Goal: Task Accomplishment & Management: Manage account settings

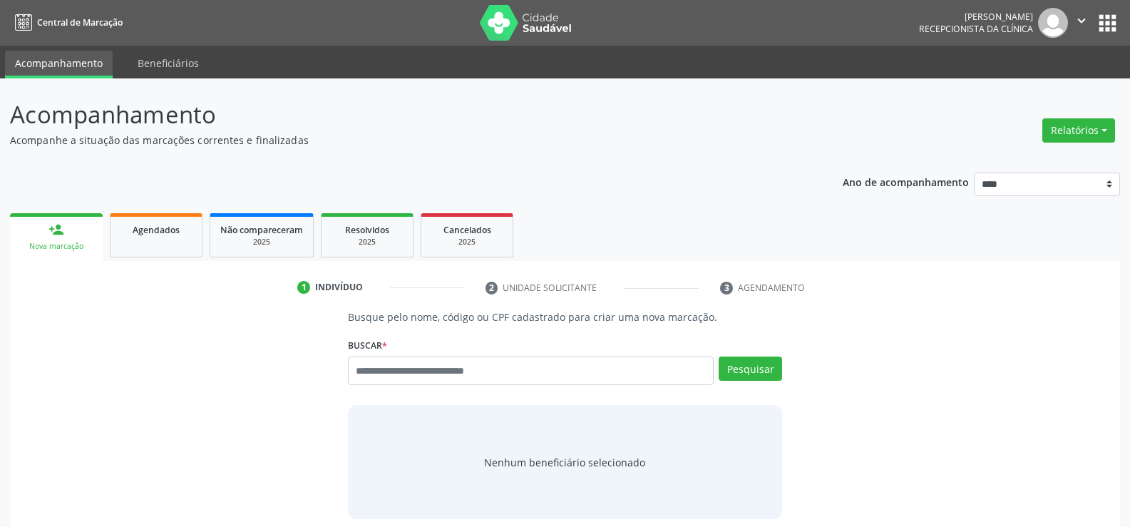
click at [443, 370] on input "text" at bounding box center [531, 370] width 366 height 29
type input "**********"
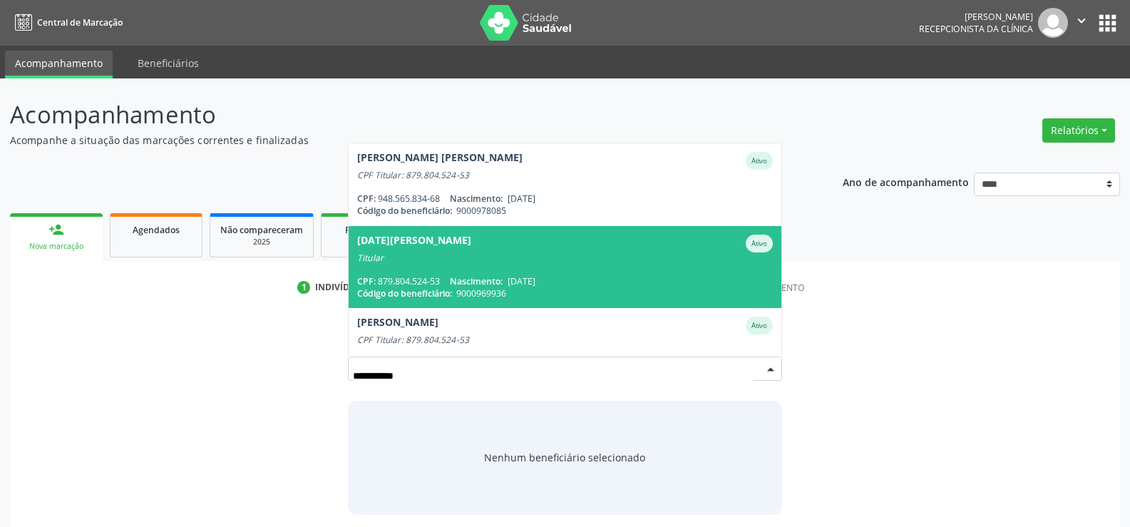
click at [441, 257] on div "Titular" at bounding box center [564, 257] width 415 height 11
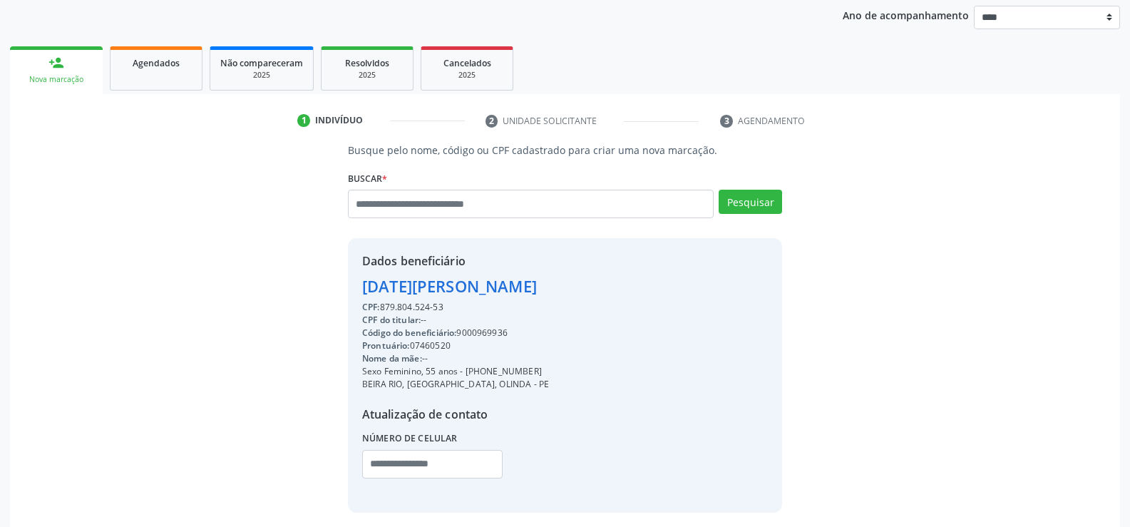
scroll to position [214, 0]
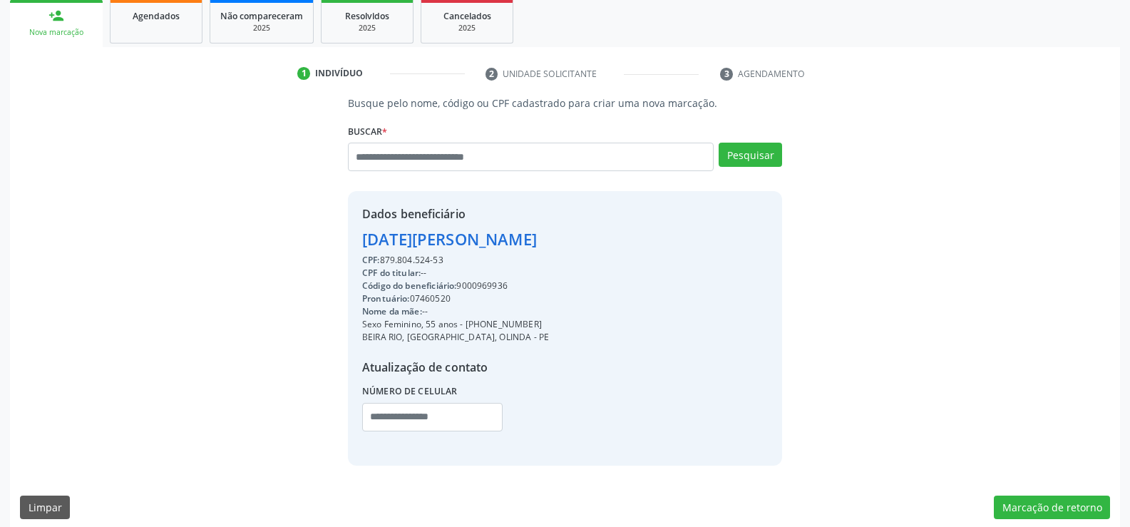
drag, startPoint x: 363, startPoint y: 243, endPoint x: 498, endPoint y: 260, distance: 135.8
click at [498, 260] on div "Dados beneficiário [DATE][PERSON_NAME] CPF: 879.804.524-53 CPF do titular: -- C…" at bounding box center [455, 327] width 187 height 245
copy div "[DATE][PERSON_NAME] CPF: 879.804.524-53"
click at [534, 162] on input "text" at bounding box center [531, 157] width 366 height 29
drag, startPoint x: 383, startPoint y: 258, endPoint x: 495, endPoint y: 262, distance: 111.3
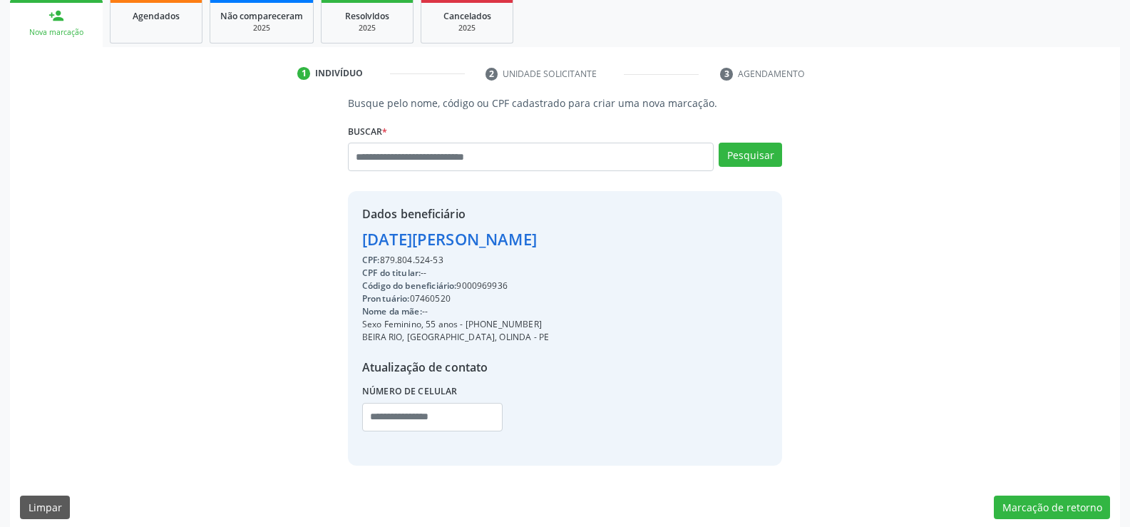
click at [495, 262] on div "CPF: 879.804.524-53" at bounding box center [455, 260] width 187 height 13
copy div "879.804.524-53"
click at [412, 158] on input "text" at bounding box center [531, 157] width 366 height 29
paste input "**********"
type input "**********"
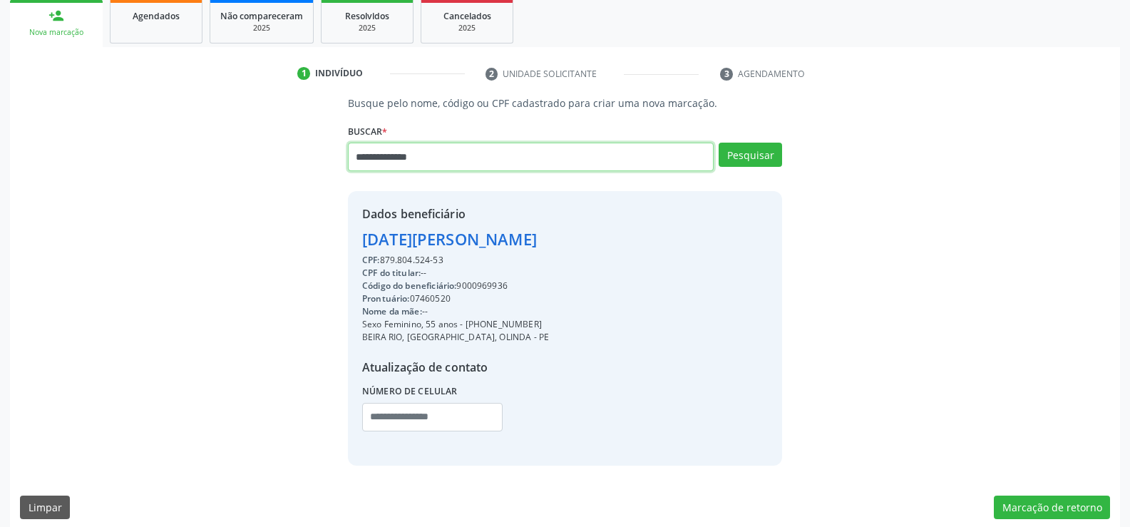
type input "**********"
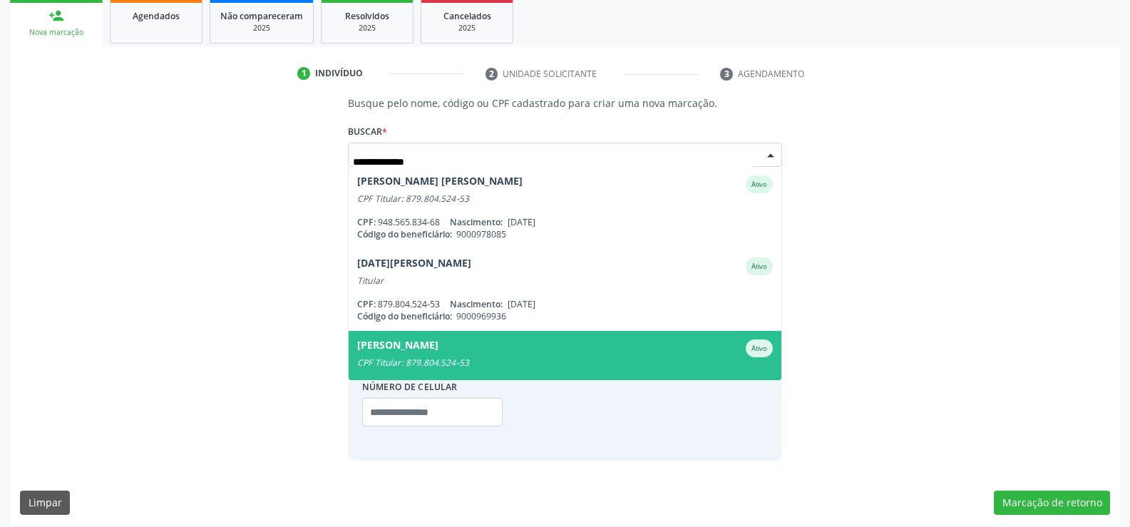
click at [498, 339] on span "[PERSON_NAME] CPF Titular: 879.804.524-53 CPF: -- Nascimento: [DATE] Código do …" at bounding box center [564, 372] width 433 height 82
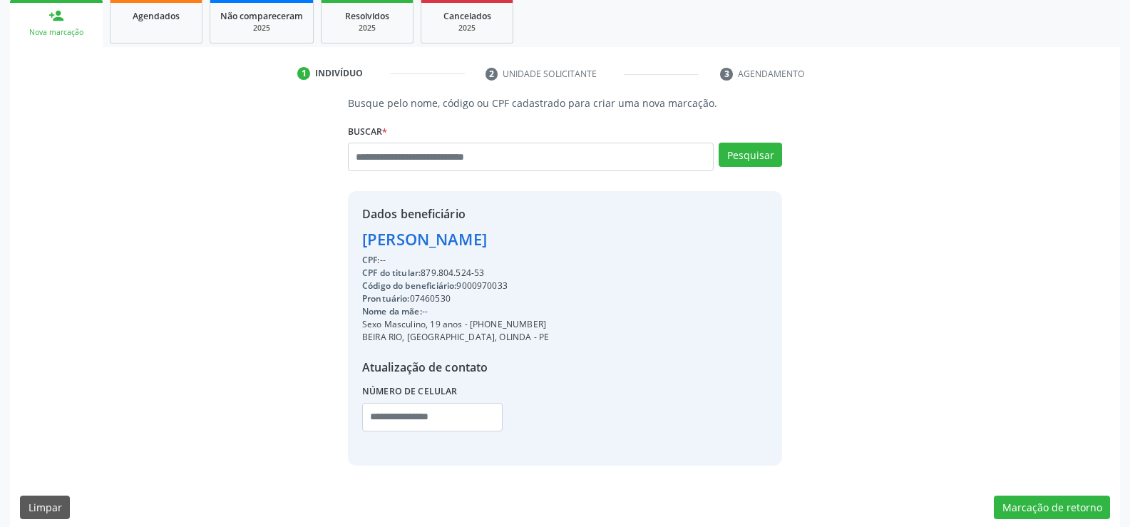
drag, startPoint x: 363, startPoint y: 237, endPoint x: 539, endPoint y: 270, distance: 179.1
click at [539, 270] on div "Dados beneficiário [PERSON_NAME] CPF: -- CPF do titular: 879.804.524-53 Código …" at bounding box center [455, 327] width 187 height 245
copy div "[PERSON_NAME] CPF: -- CPF do titular: 879.804.524-53"
click at [410, 160] on input "text" at bounding box center [531, 157] width 366 height 29
type input "**********"
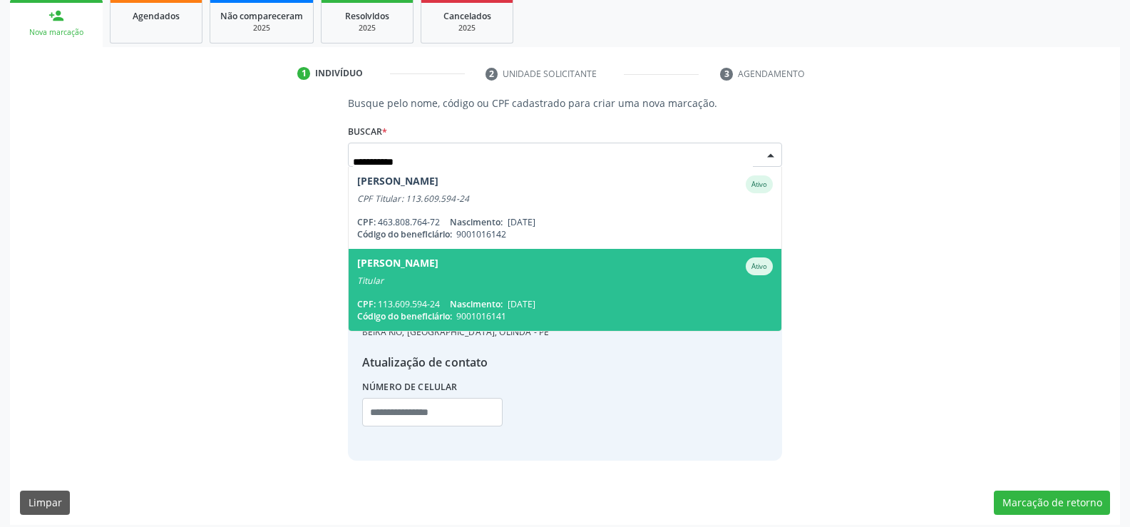
click at [396, 321] on span "Código do beneficiário:" at bounding box center [404, 316] width 95 height 12
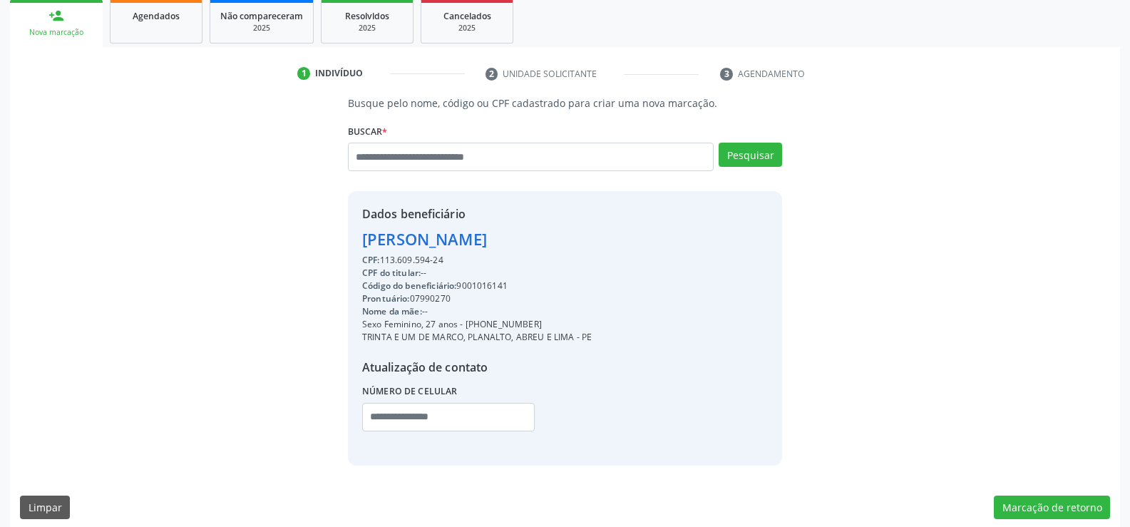
drag, startPoint x: 362, startPoint y: 242, endPoint x: 586, endPoint y: 236, distance: 223.9
click at [586, 236] on div "[PERSON_NAME]" at bounding box center [476, 239] width 229 height 24
copy div "[PERSON_NAME]"
click at [162, 19] on span "Agendados" at bounding box center [156, 16] width 47 height 12
select select "*"
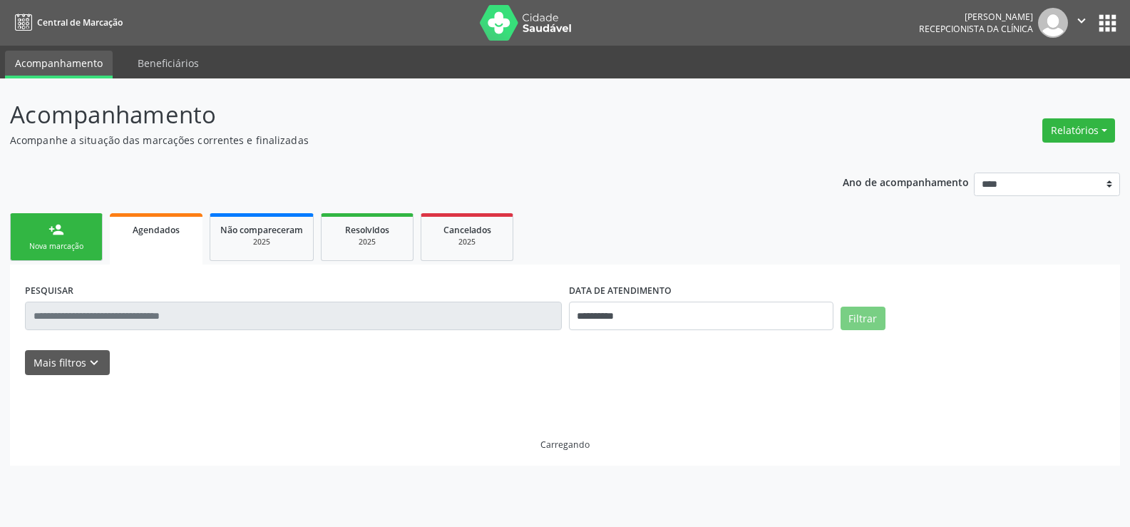
scroll to position [0, 0]
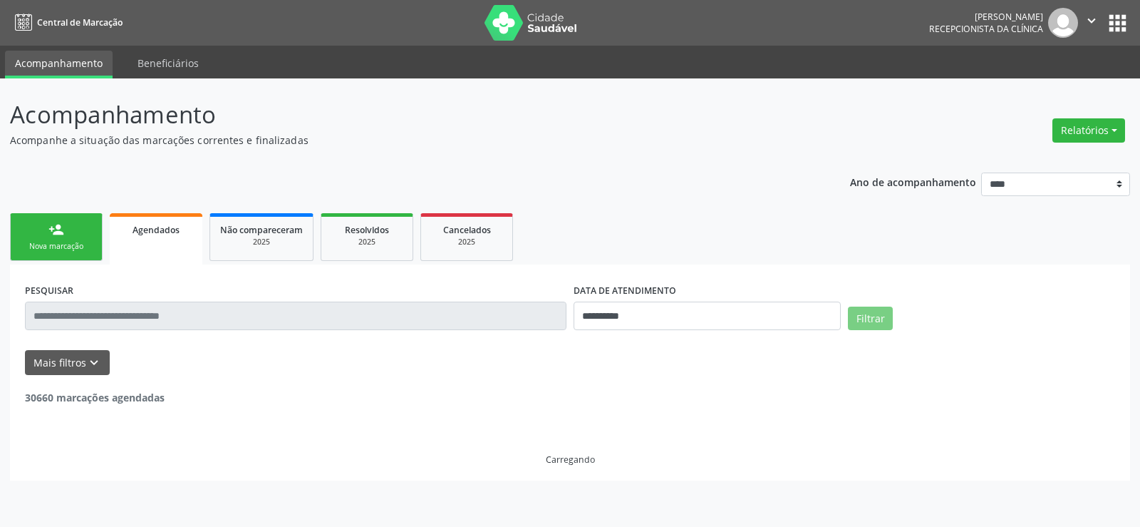
click at [115, 316] on input "text" at bounding box center [296, 315] width 542 height 29
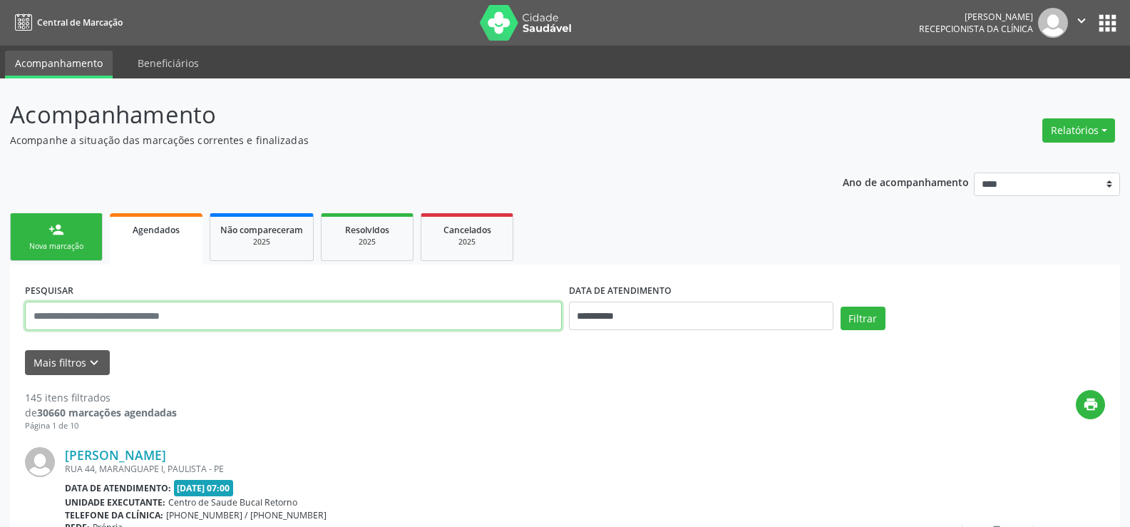
click at [113, 316] on input "text" at bounding box center [293, 315] width 537 height 29
paste input "**********"
type input "**********"
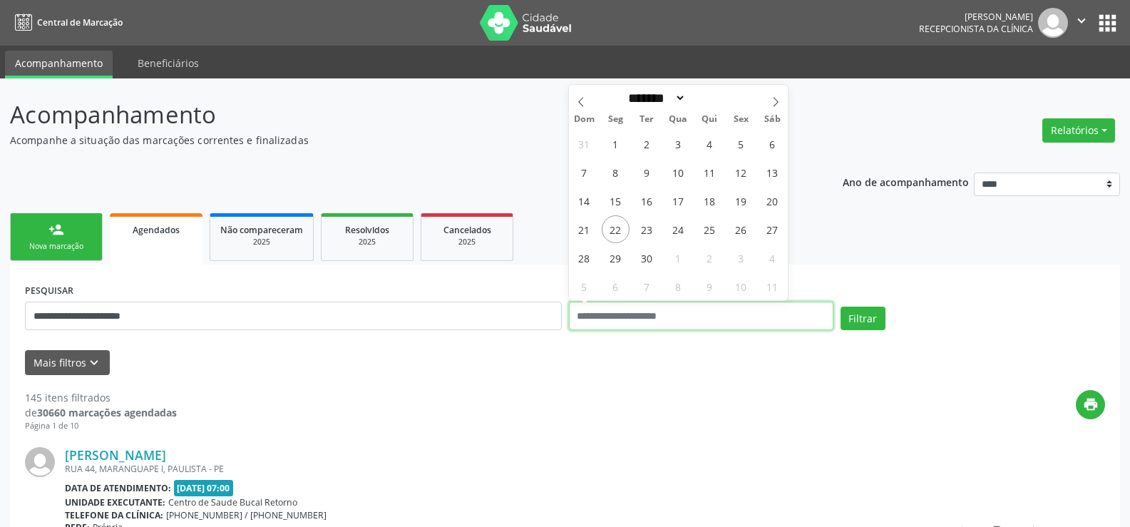
click at [840, 306] on button "Filtrar" at bounding box center [862, 318] width 45 height 24
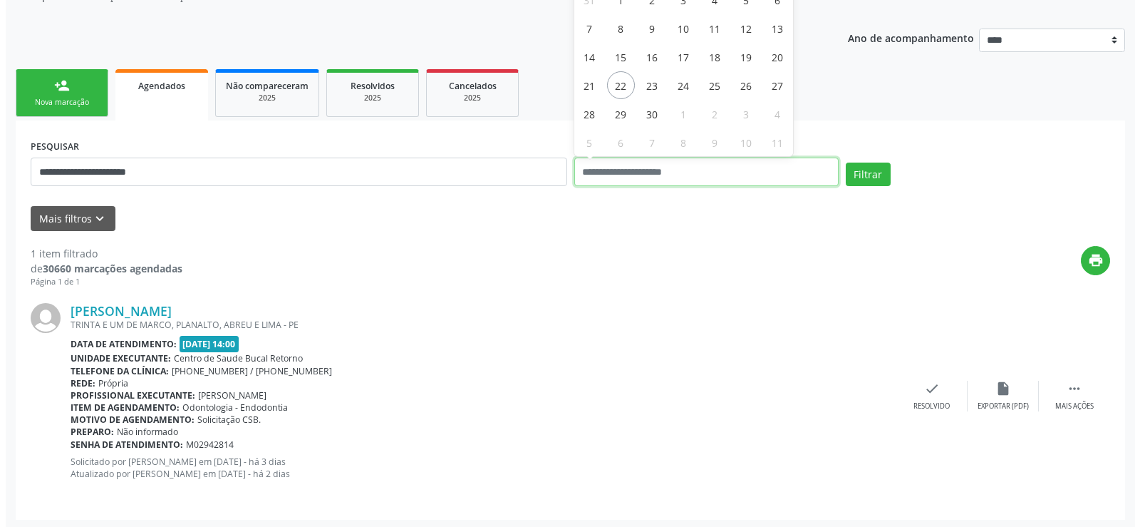
scroll to position [147, 0]
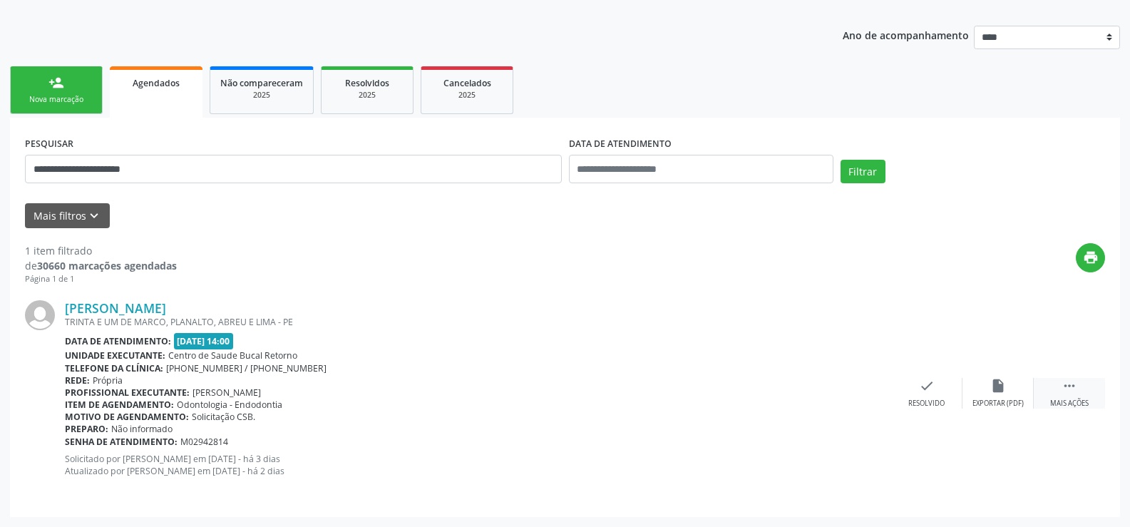
click at [1078, 393] on div " Mais ações" at bounding box center [1068, 393] width 71 height 31
click at [926, 397] on div "cancel Cancelar" at bounding box center [926, 393] width 71 height 31
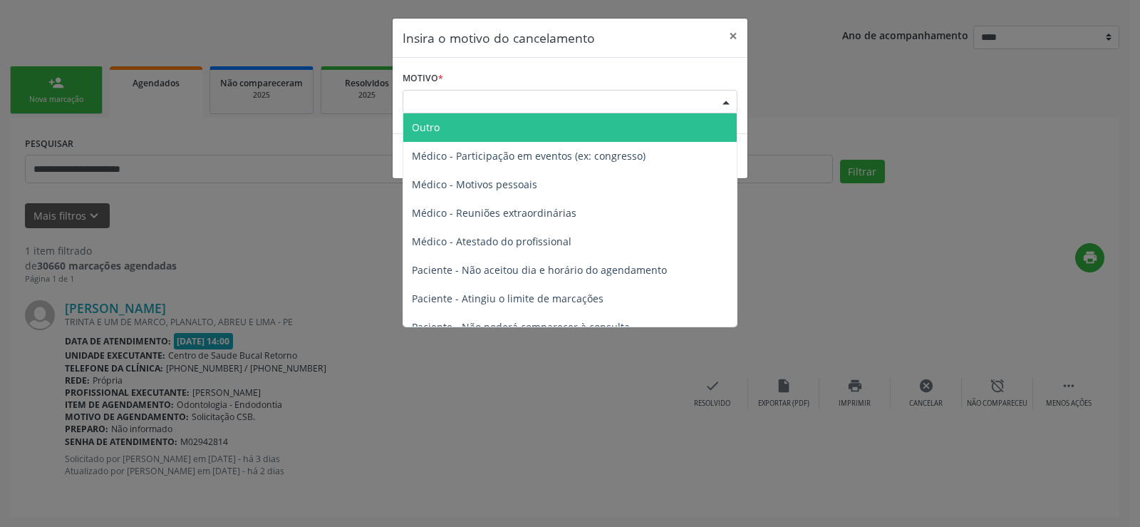
click at [537, 98] on div "Escolha o motivo" at bounding box center [570, 102] width 335 height 24
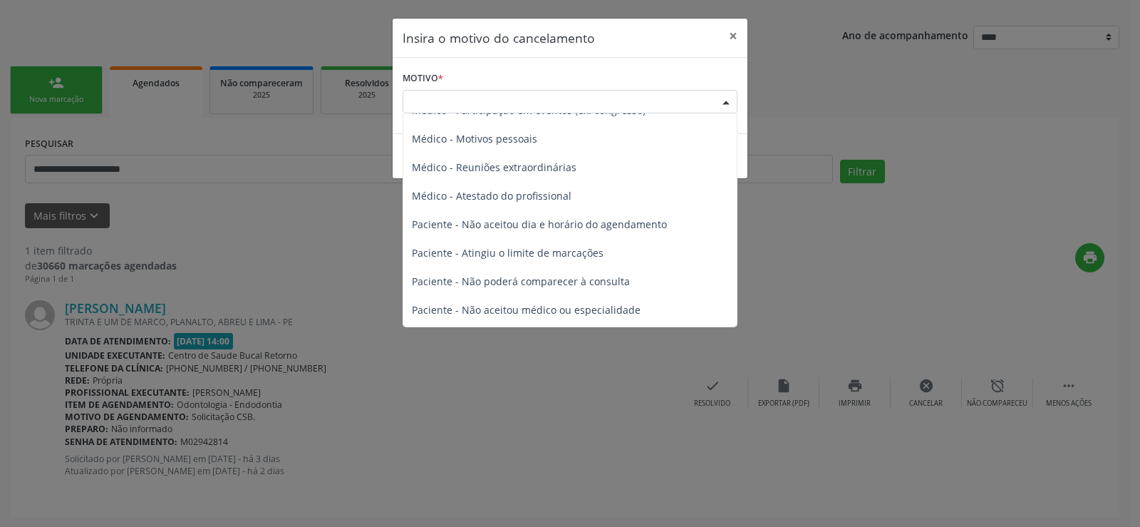
scroll to position [71, 0]
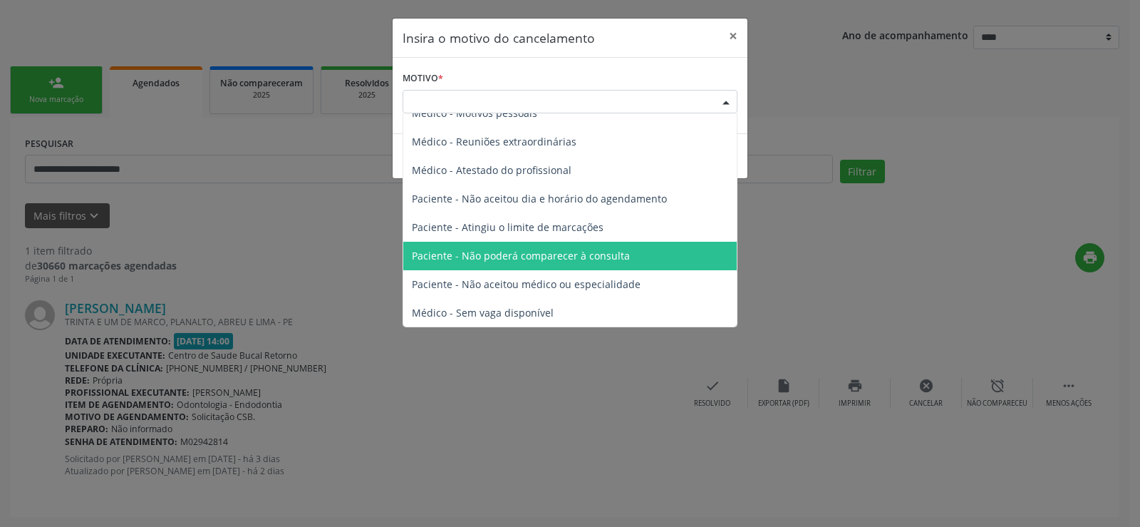
click at [629, 259] on span "Paciente - Não poderá comparecer à consulta" at bounding box center [570, 256] width 334 height 29
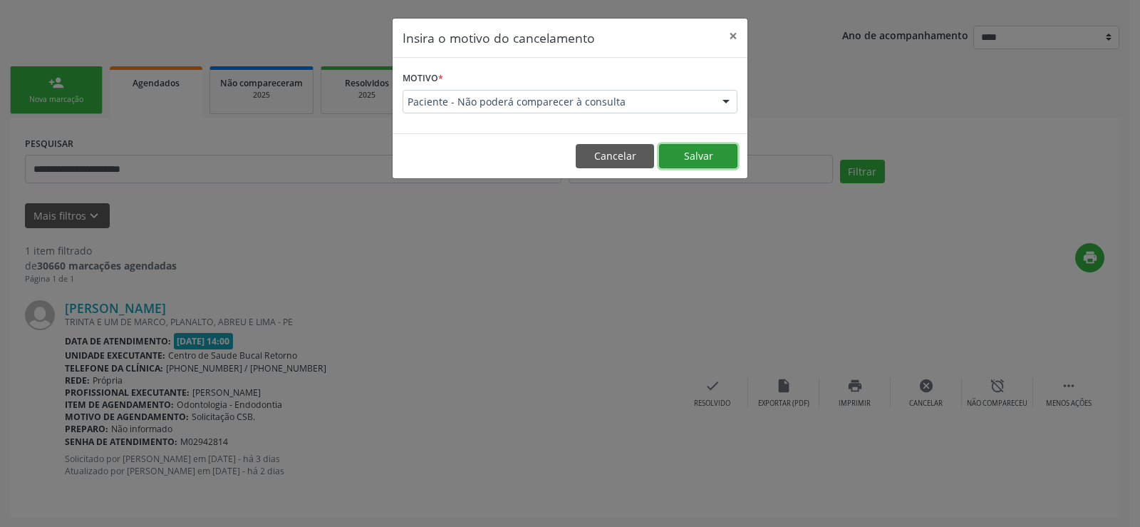
click at [722, 165] on button "Salvar" at bounding box center [698, 156] width 78 height 24
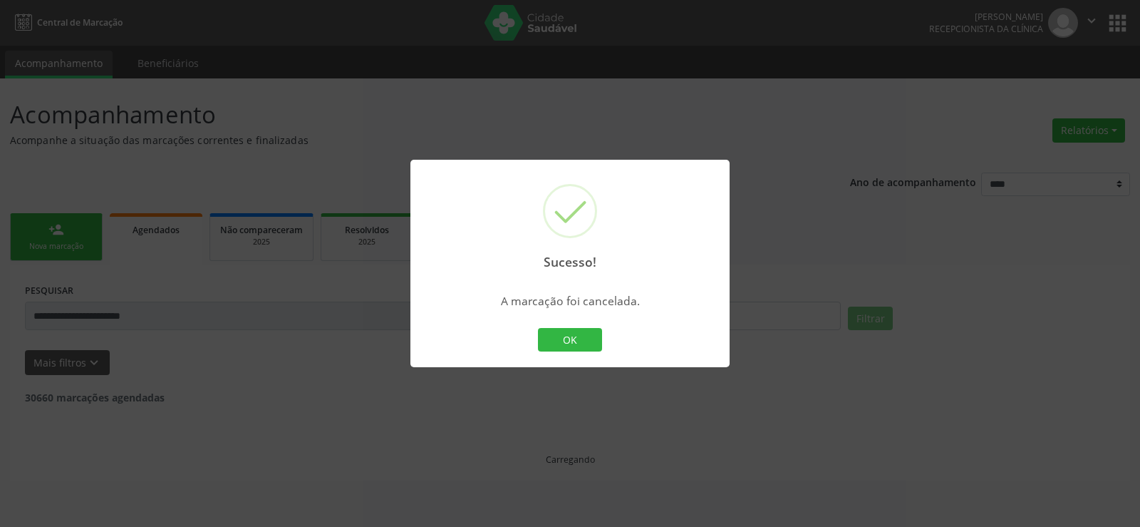
scroll to position [0, 0]
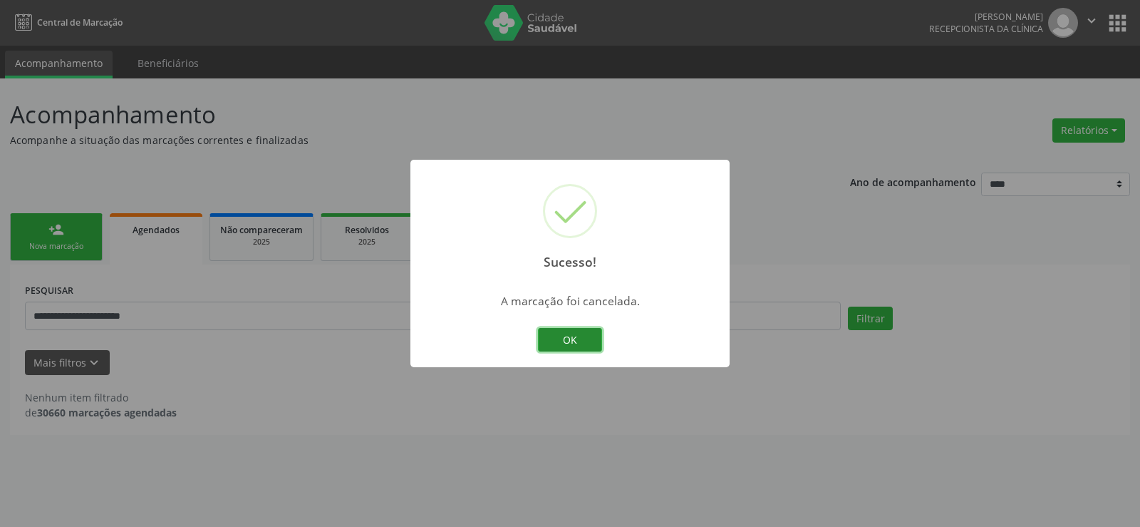
click at [576, 341] on button "OK" at bounding box center [570, 340] width 64 height 24
